Goal: Transaction & Acquisition: Purchase product/service

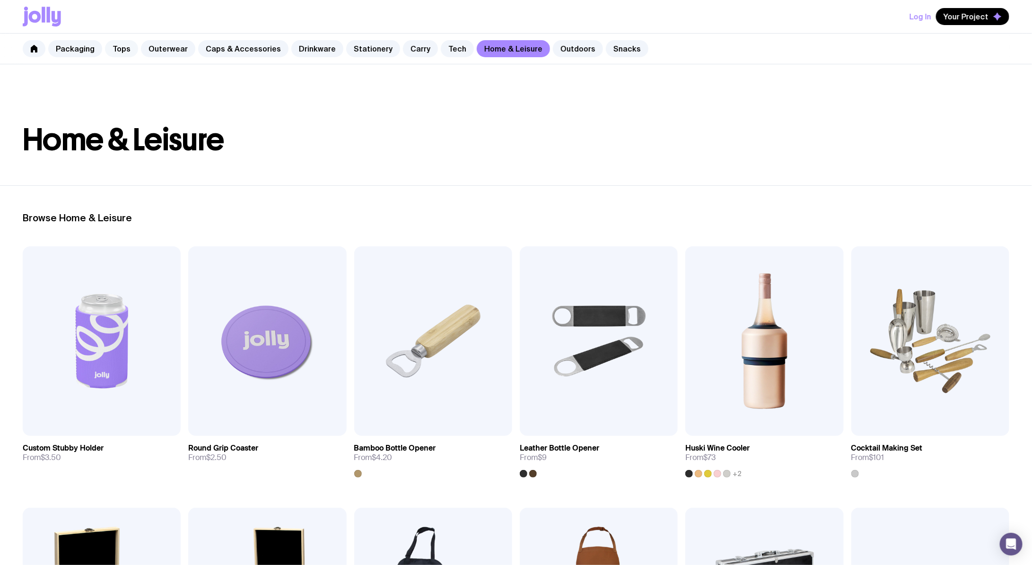
click at [116, 45] on link "Tops" at bounding box center [121, 48] width 33 height 17
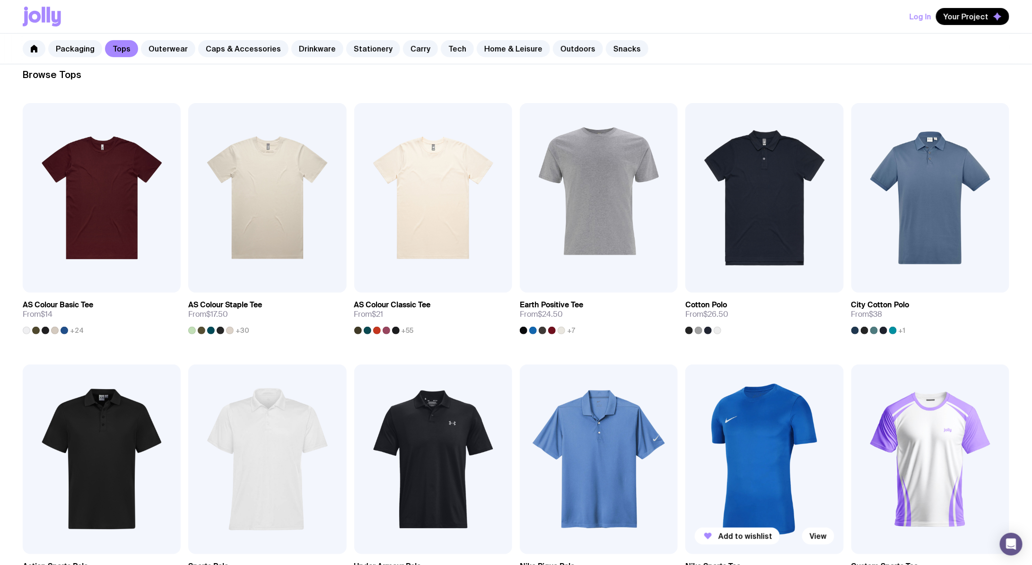
scroll to position [142, 0]
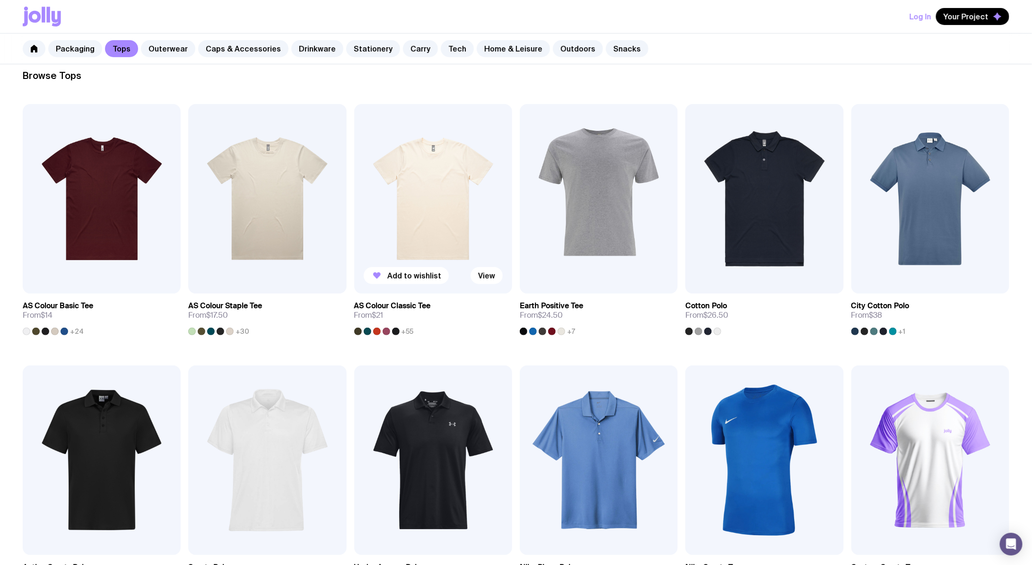
click at [416, 204] on img at bounding box center [433, 199] width 158 height 190
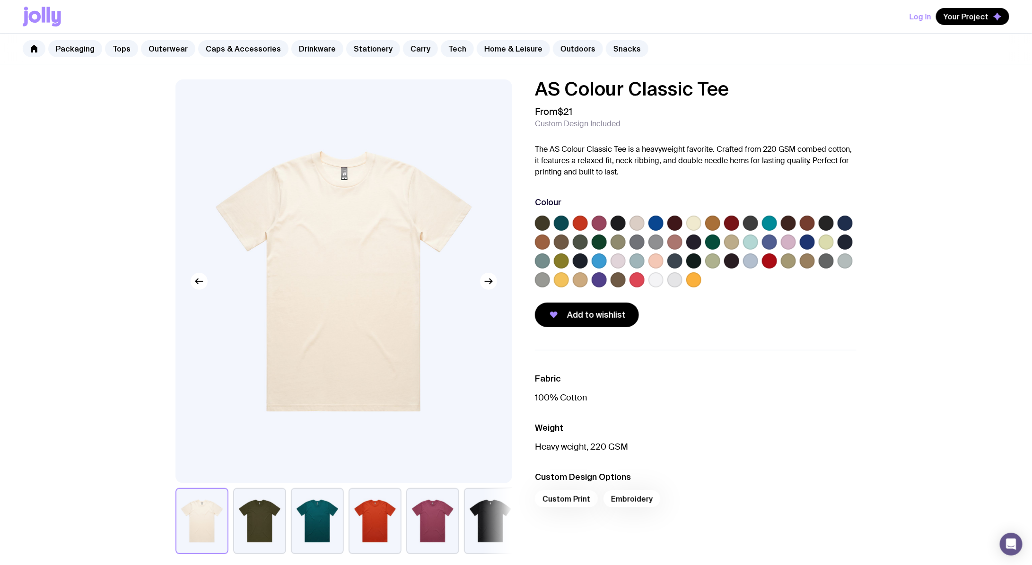
click at [763, 244] on label at bounding box center [769, 241] width 15 height 15
click at [0, 0] on input "radio" at bounding box center [0, 0] width 0 height 0
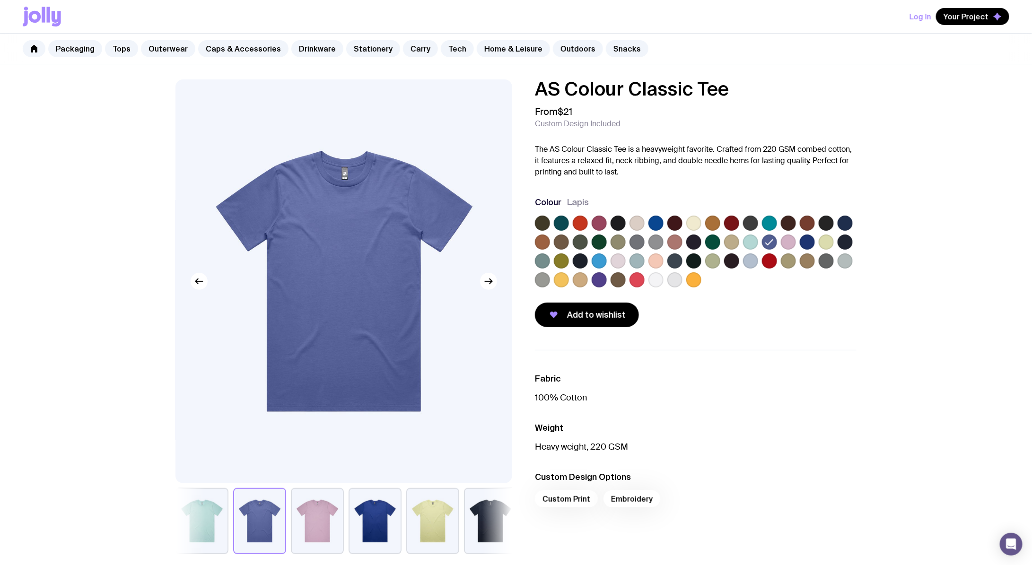
click at [307, 534] on button "button" at bounding box center [317, 521] width 53 height 66
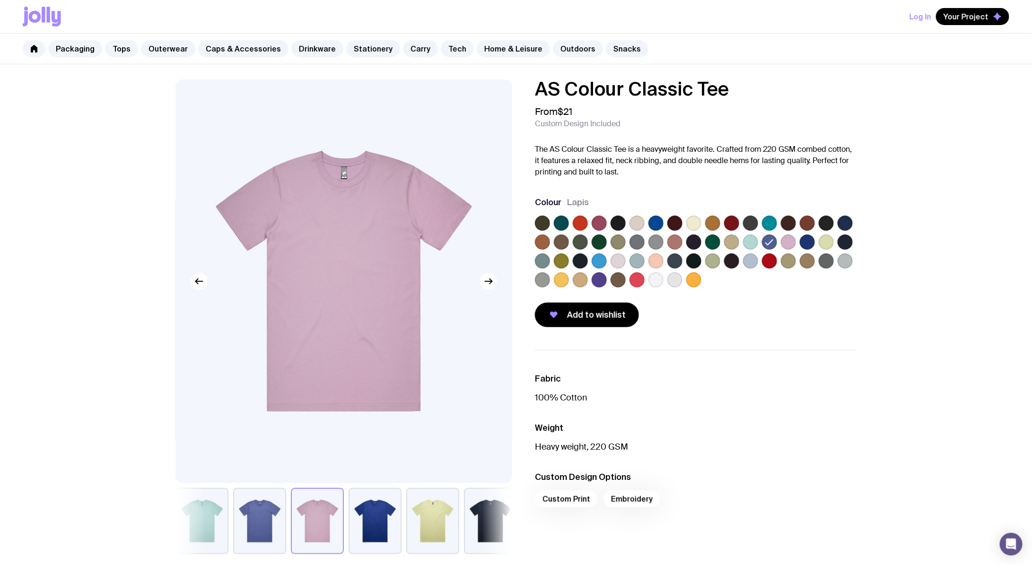
click at [616, 221] on label at bounding box center [617, 223] width 15 height 15
click at [0, 0] on input "radio" at bounding box center [0, 0] width 0 height 0
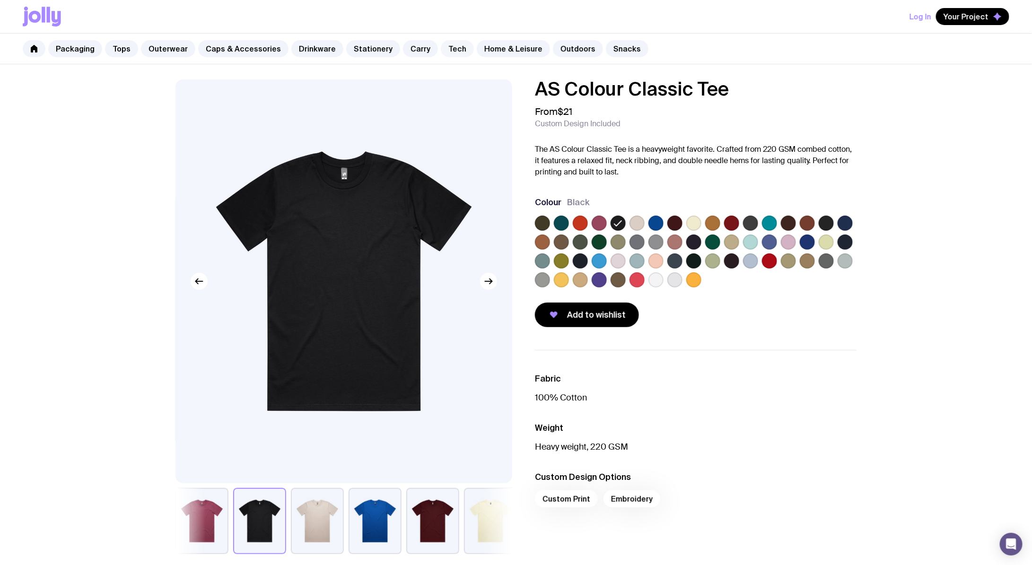
click at [447, 53] on link "Tech" at bounding box center [457, 48] width 33 height 17
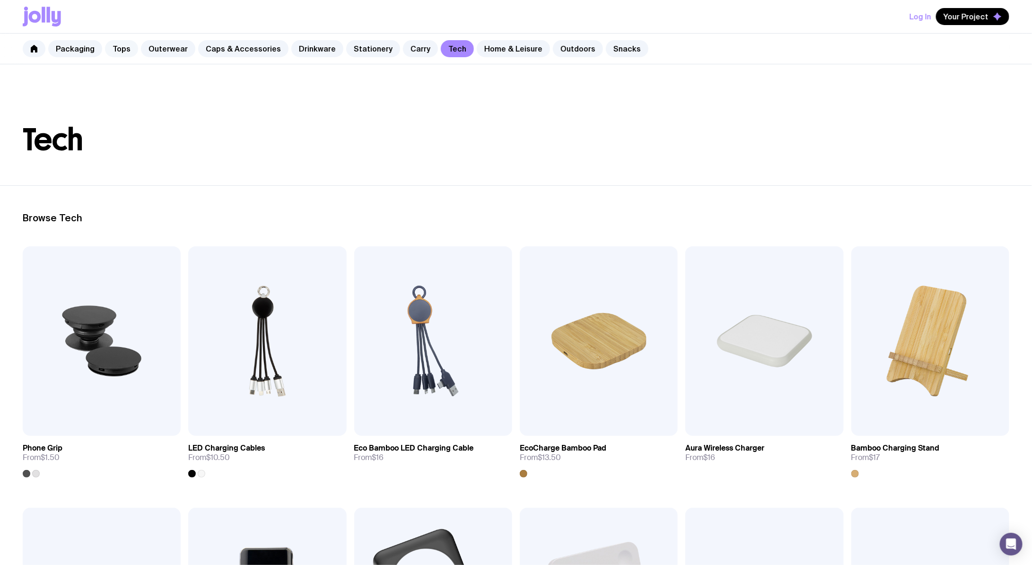
click at [128, 51] on link "Tops" at bounding box center [121, 48] width 33 height 17
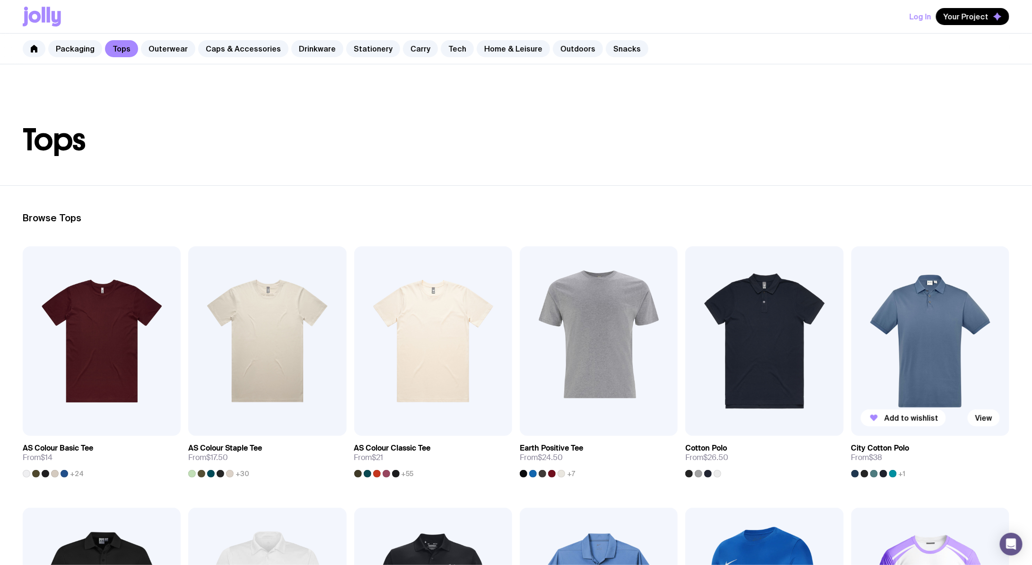
scroll to position [52, 0]
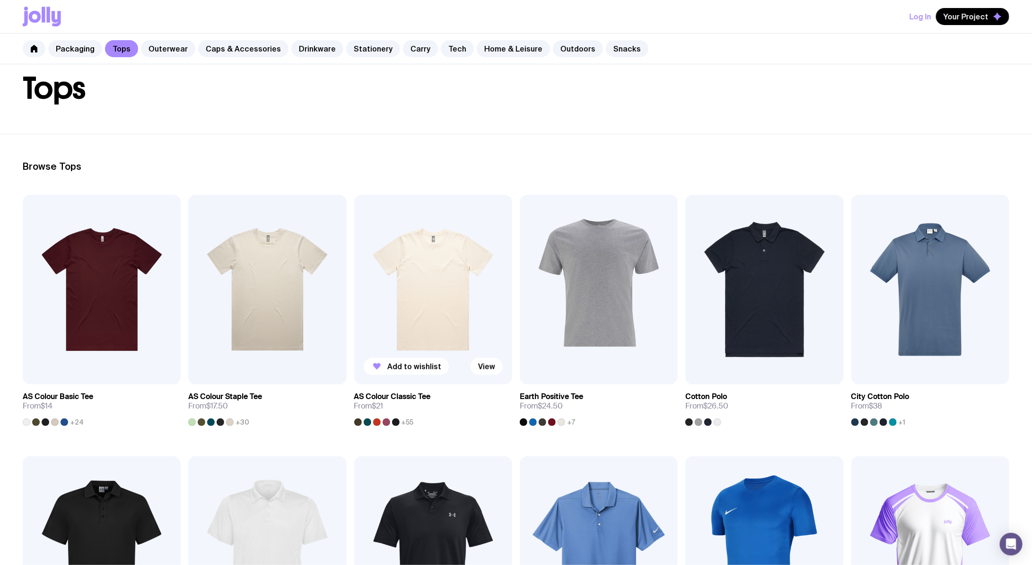
click at [397, 226] on img at bounding box center [433, 290] width 158 height 190
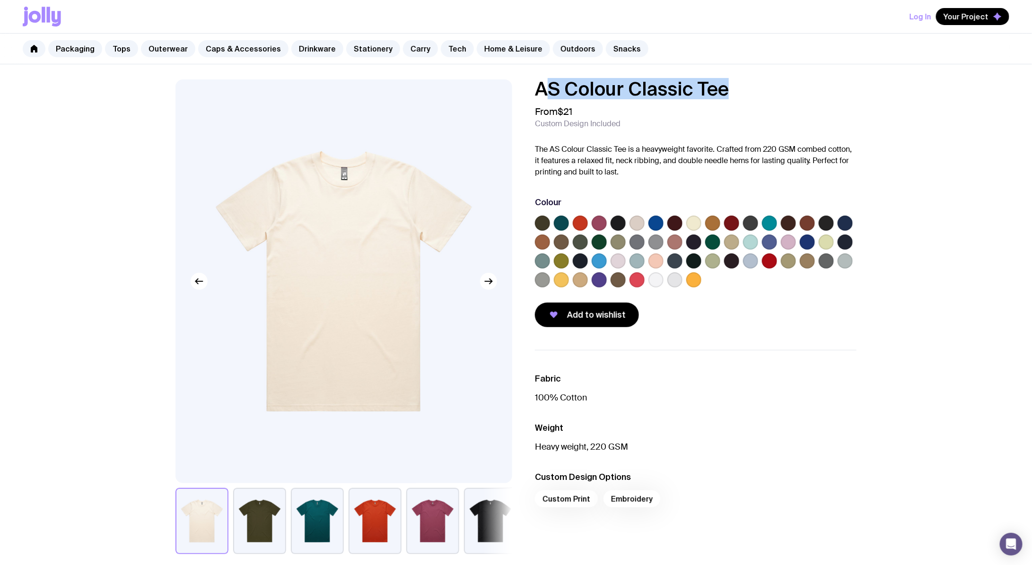
drag, startPoint x: 545, startPoint y: 91, endPoint x: 760, endPoint y: 94, distance: 215.1
click at [760, 94] on h1 "AS Colour Classic Tee" at bounding box center [695, 88] width 321 height 19
drag, startPoint x: 727, startPoint y: 78, endPoint x: 513, endPoint y: 73, distance: 213.7
click at [513, 73] on div "AS Colour Classic Tee From $21 Custom Design Included The AS Colour Classic Tee…" at bounding box center [516, 489] width 1032 height 851
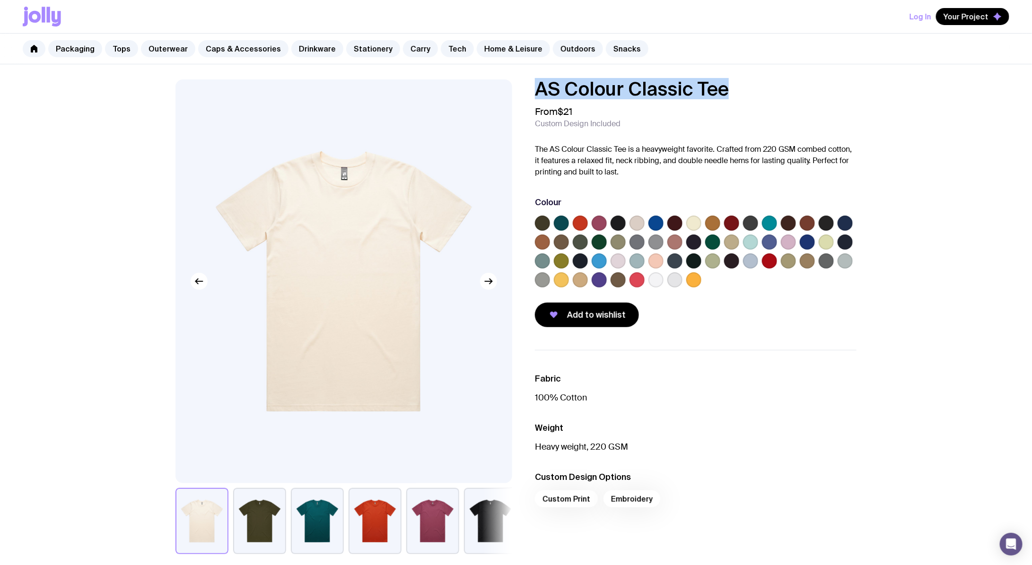
drag, startPoint x: 536, startPoint y: 89, endPoint x: 758, endPoint y: 94, distance: 222.7
click at [758, 94] on h1 "AS Colour Classic Tee" at bounding box center [695, 88] width 321 height 19
copy h1 "AS Colour Classic Tee"
click at [686, 286] on div at bounding box center [693, 279] width 15 height 15
click at [699, 280] on label at bounding box center [693, 279] width 15 height 15
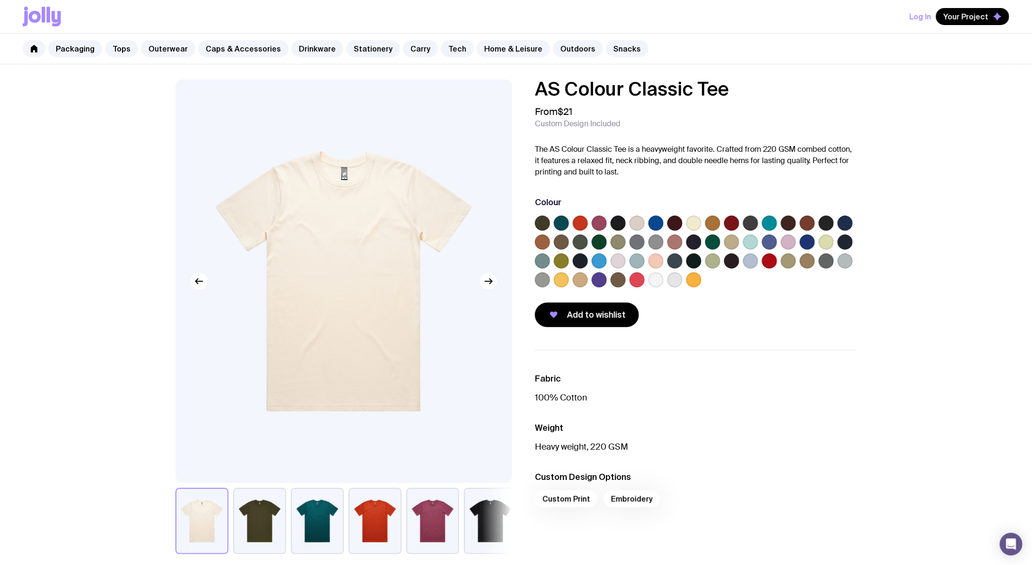
click at [0, 0] on input "radio" at bounding box center [0, 0] width 0 height 0
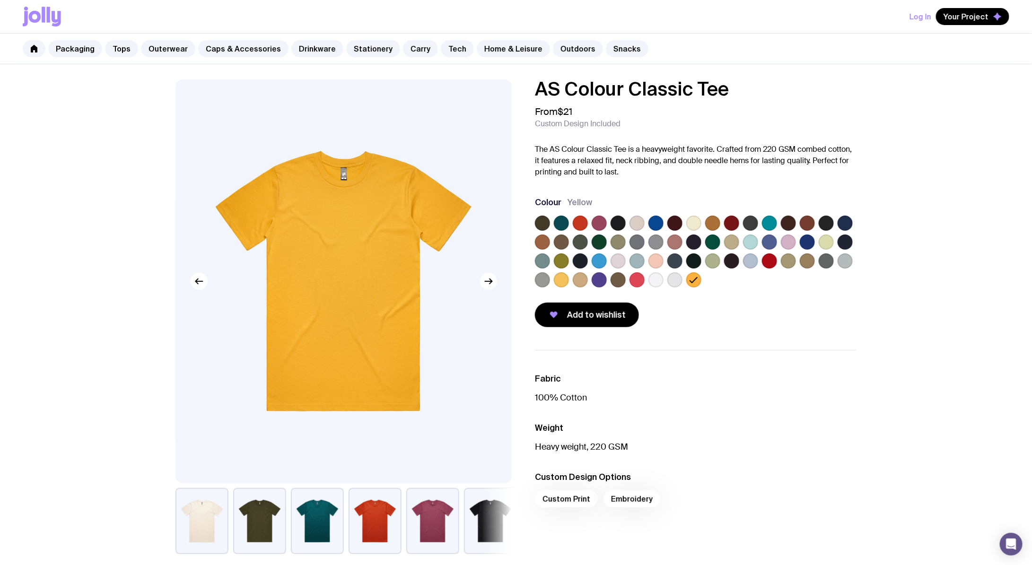
click at [671, 284] on label at bounding box center [674, 279] width 15 height 15
click at [0, 0] on input "radio" at bounding box center [0, 0] width 0 height 0
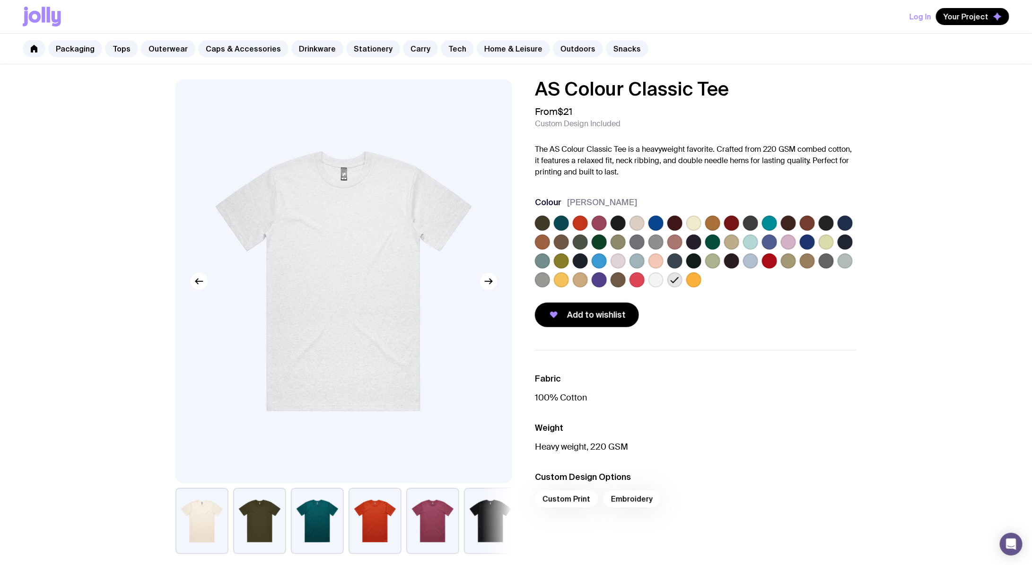
click at [655, 280] on label at bounding box center [655, 279] width 15 height 15
click at [0, 0] on input "radio" at bounding box center [0, 0] width 0 height 0
click at [802, 266] on label at bounding box center [806, 260] width 15 height 15
click at [0, 0] on input "radio" at bounding box center [0, 0] width 0 height 0
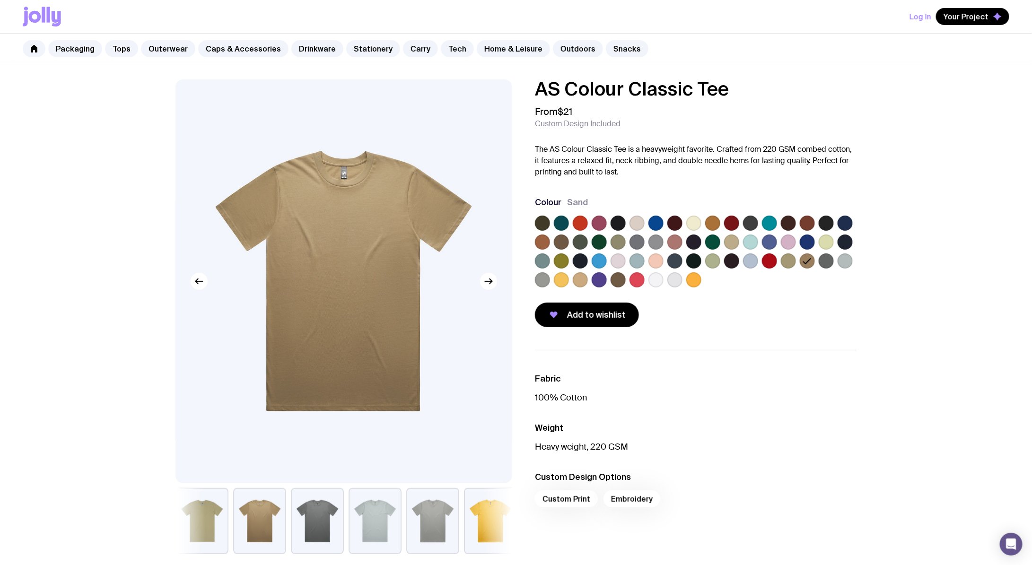
click at [787, 243] on label at bounding box center [788, 241] width 15 height 15
click at [0, 0] on input "radio" at bounding box center [0, 0] width 0 height 0
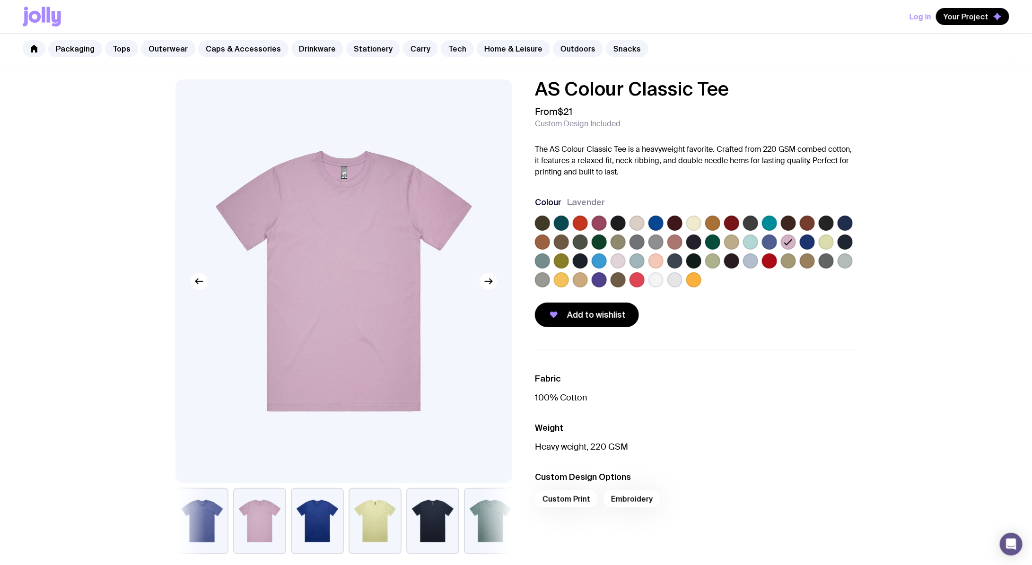
click at [838, 240] on label at bounding box center [844, 241] width 15 height 15
click at [0, 0] on input "radio" at bounding box center [0, 0] width 0 height 0
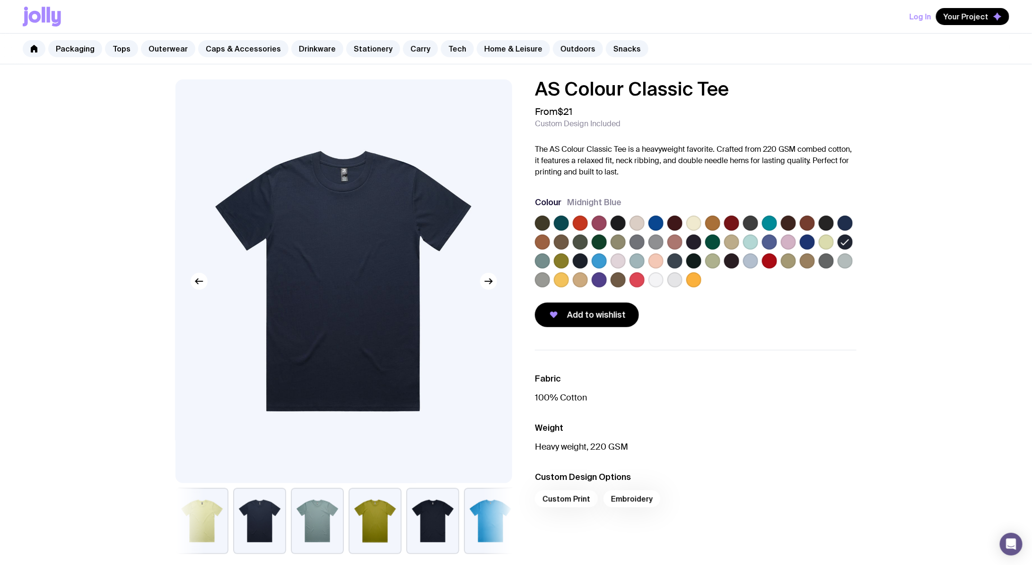
click at [845, 221] on label at bounding box center [844, 223] width 15 height 15
click at [0, 0] on input "radio" at bounding box center [0, 0] width 0 height 0
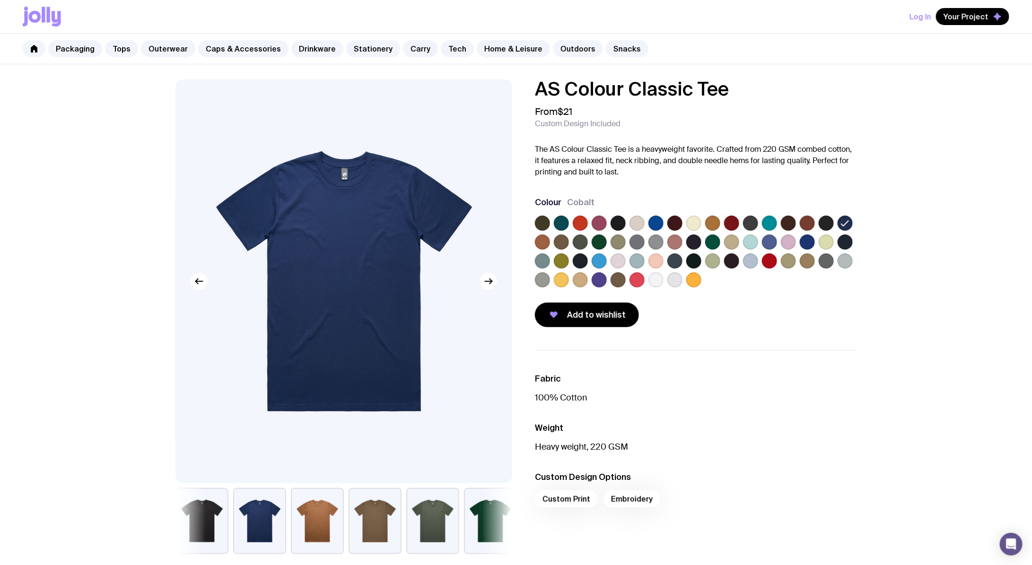
click at [803, 234] on div at bounding box center [695, 254] width 321 height 76
click at [602, 225] on label at bounding box center [598, 223] width 15 height 15
click at [0, 0] on input "radio" at bounding box center [0, 0] width 0 height 0
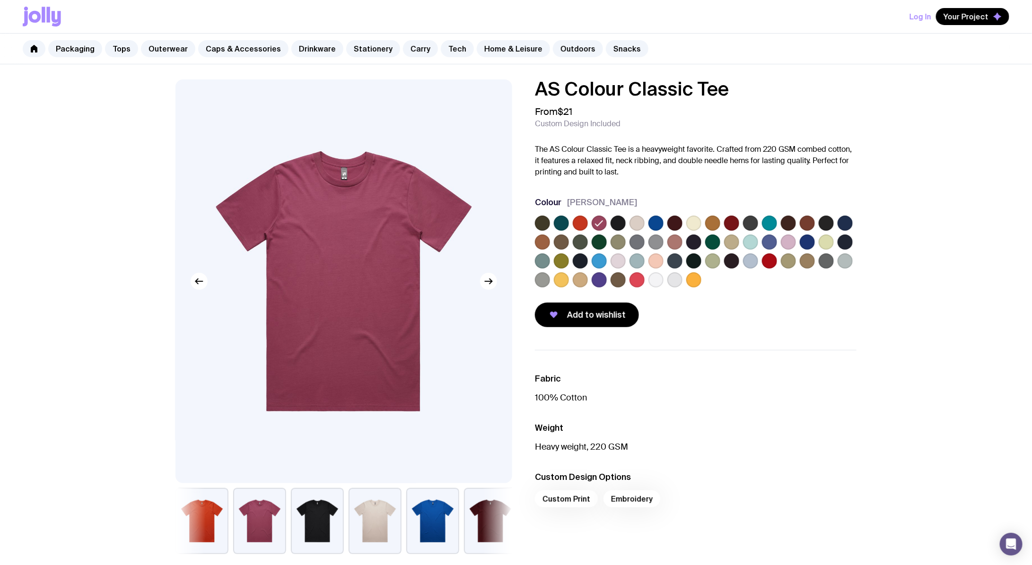
click at [612, 223] on label at bounding box center [617, 223] width 15 height 15
click at [0, 0] on input "radio" at bounding box center [0, 0] width 0 height 0
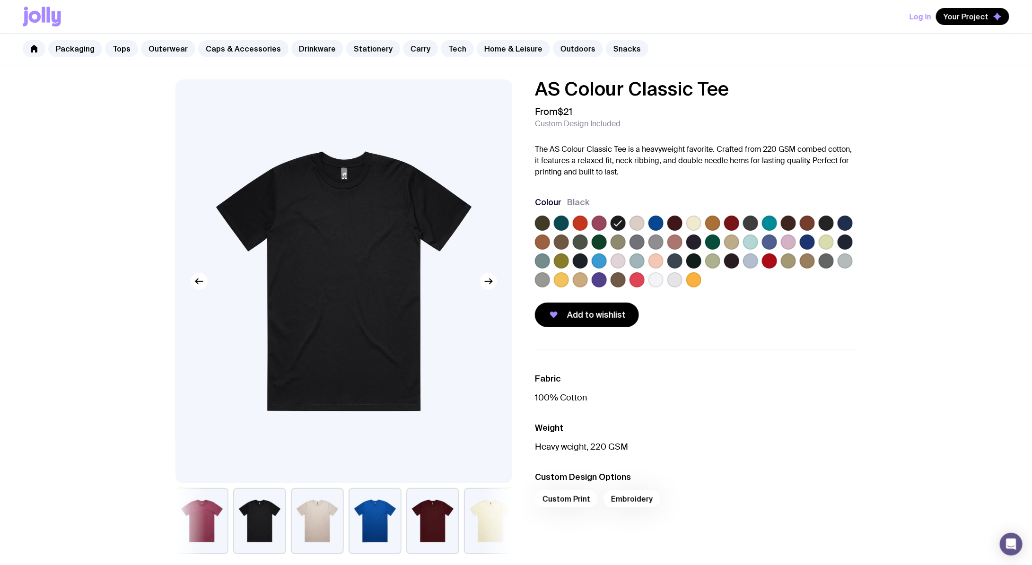
click at [823, 226] on label at bounding box center [825, 223] width 15 height 15
click at [0, 0] on input "radio" at bounding box center [0, 0] width 0 height 0
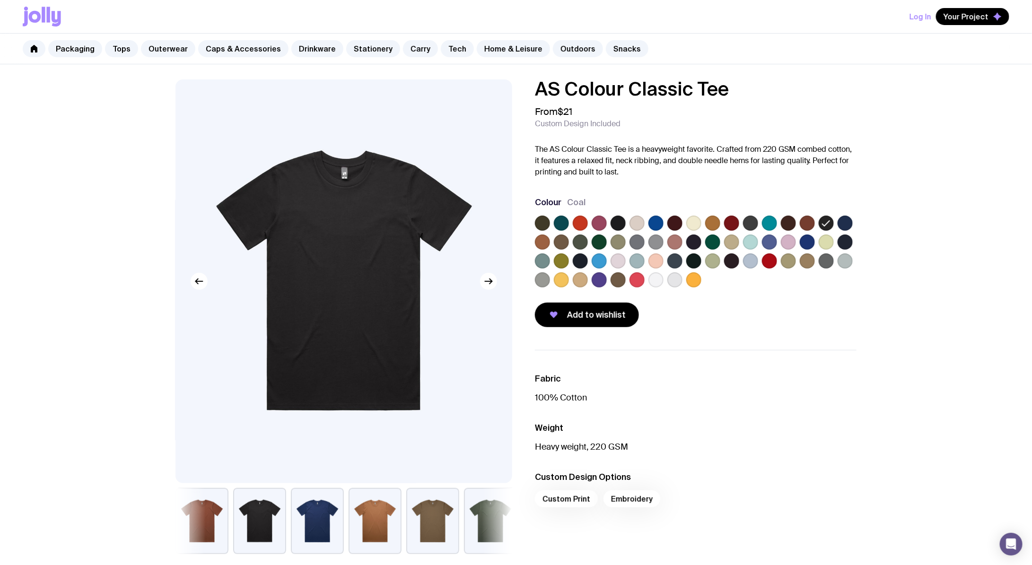
click at [841, 227] on label at bounding box center [844, 223] width 15 height 15
click at [0, 0] on input "radio" at bounding box center [0, 0] width 0 height 0
